Goal: Obtain resource: Obtain resource

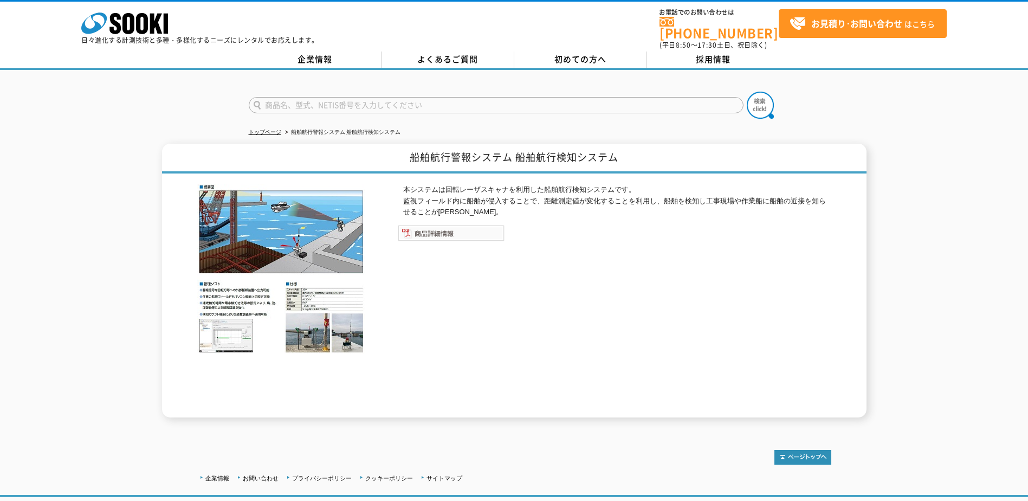
click at [431, 227] on img at bounding box center [451, 233] width 107 height 16
